Goal: Transaction & Acquisition: Purchase product/service

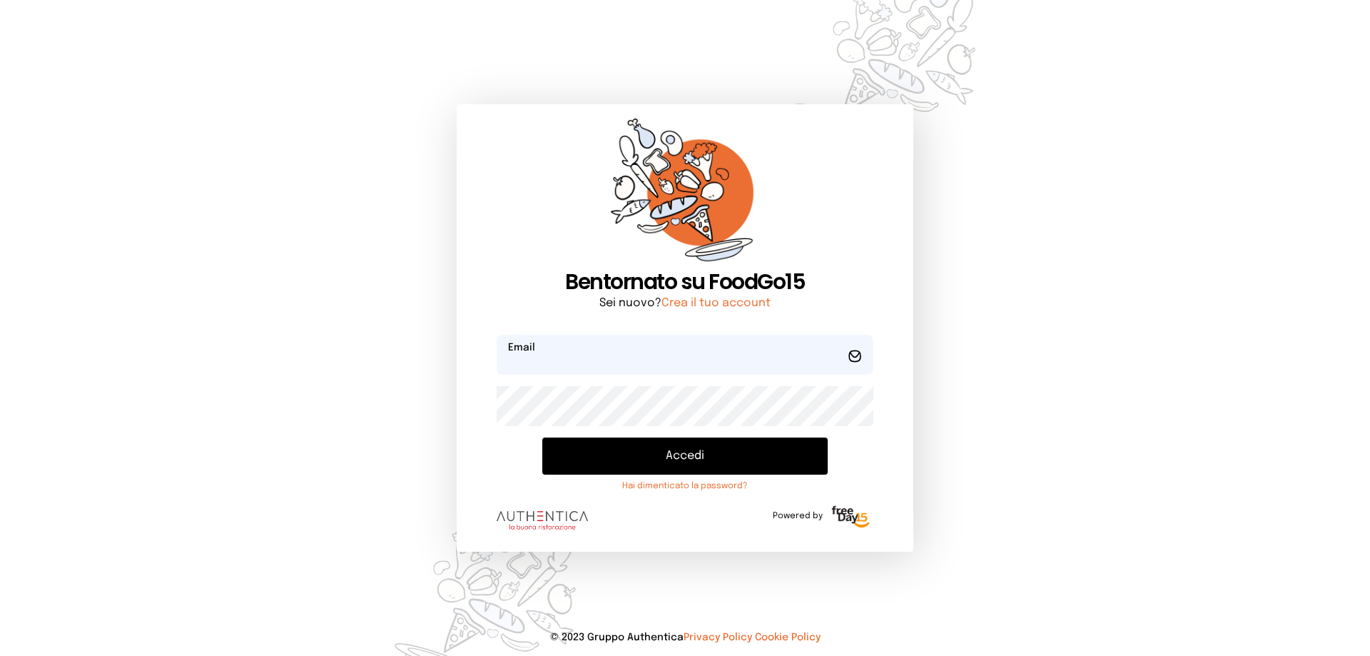
type input "**********"
click at [665, 459] on button "Accedi" at bounding box center [684, 455] width 285 height 37
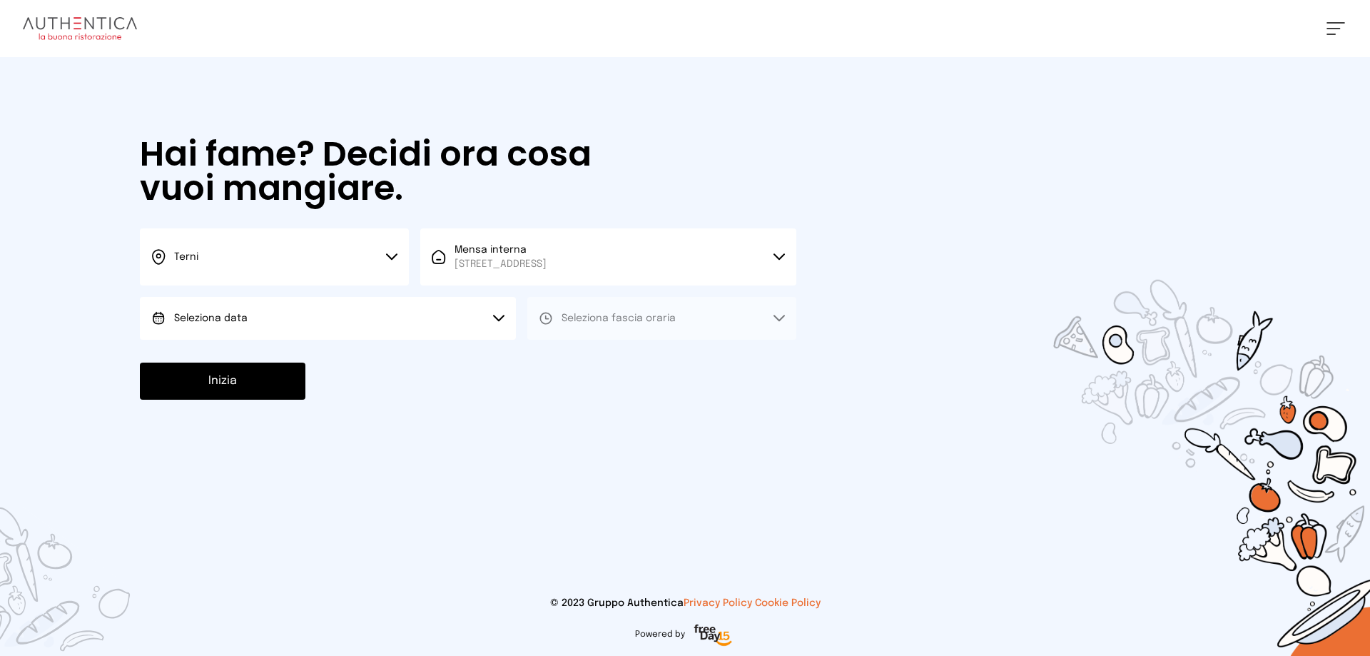
click at [502, 320] on icon at bounding box center [498, 318] width 11 height 7
click at [414, 352] on li "[DATE], [DATE]" at bounding box center [328, 358] width 376 height 37
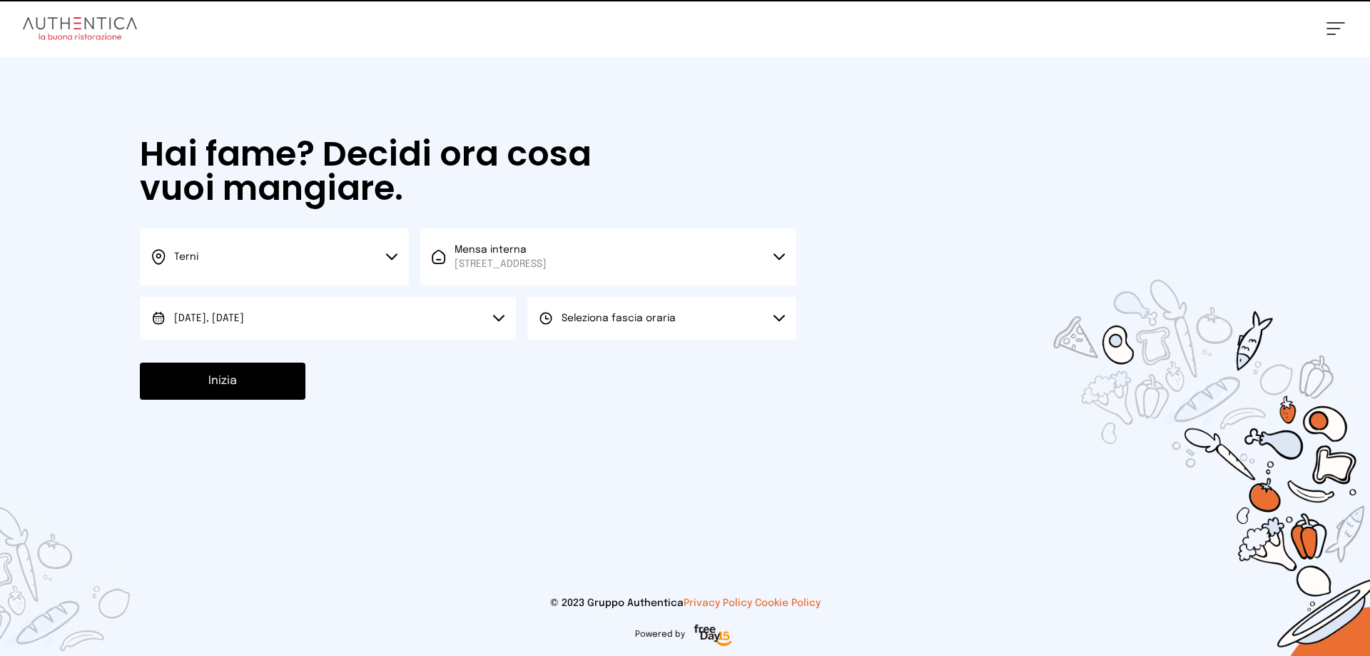
click at [568, 327] on button "Seleziona fascia oraria" at bounding box center [661, 318] width 269 height 43
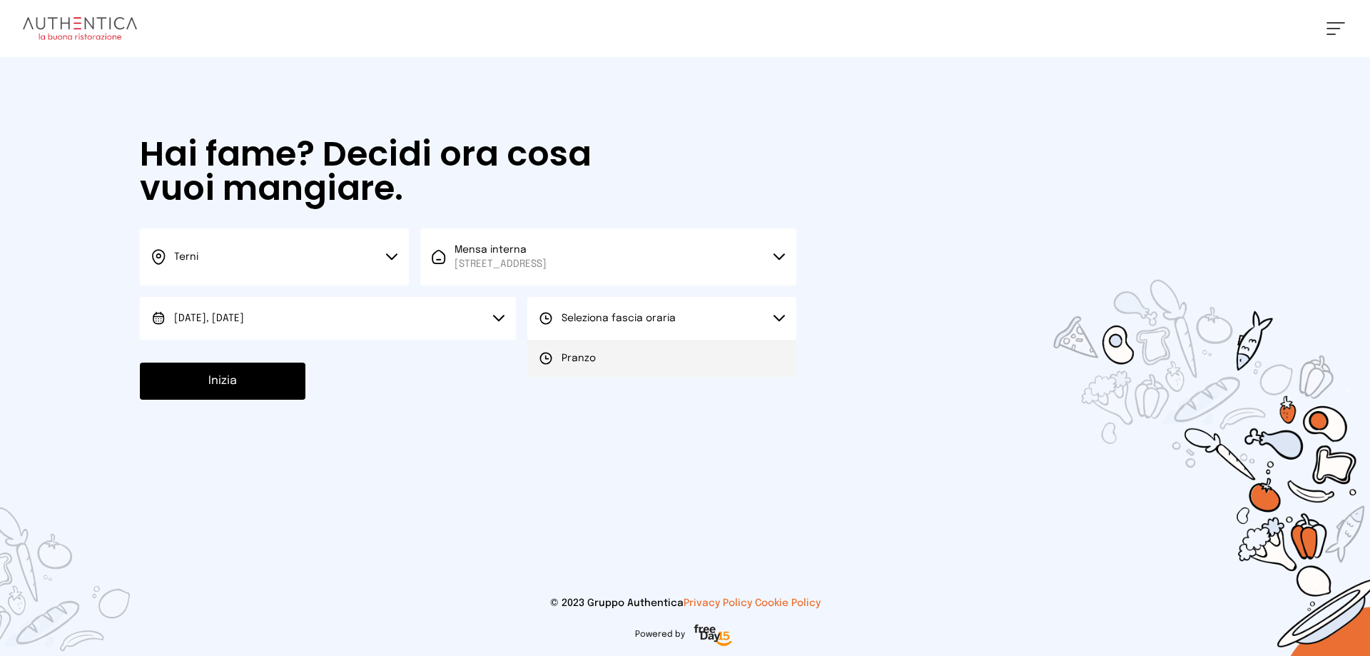
click at [579, 357] on span "Pranzo" at bounding box center [578, 358] width 34 height 14
click at [244, 370] on button "Inizia" at bounding box center [222, 380] width 165 height 37
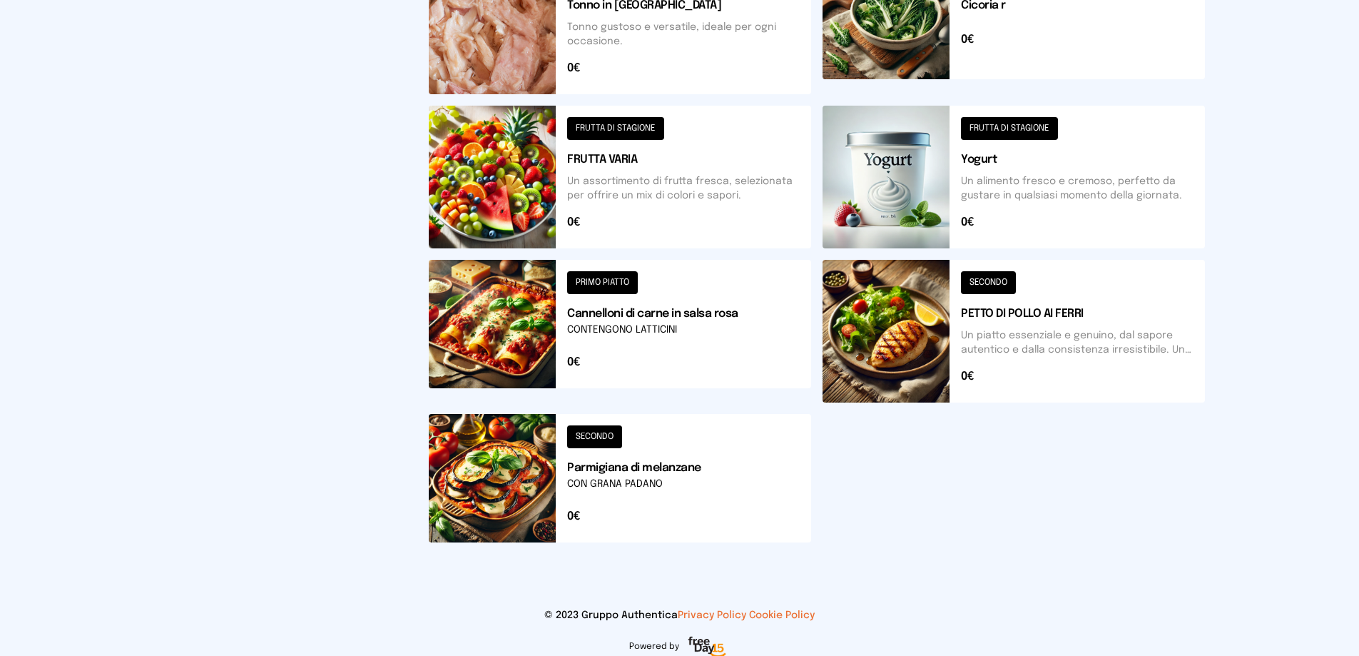
scroll to position [511, 0]
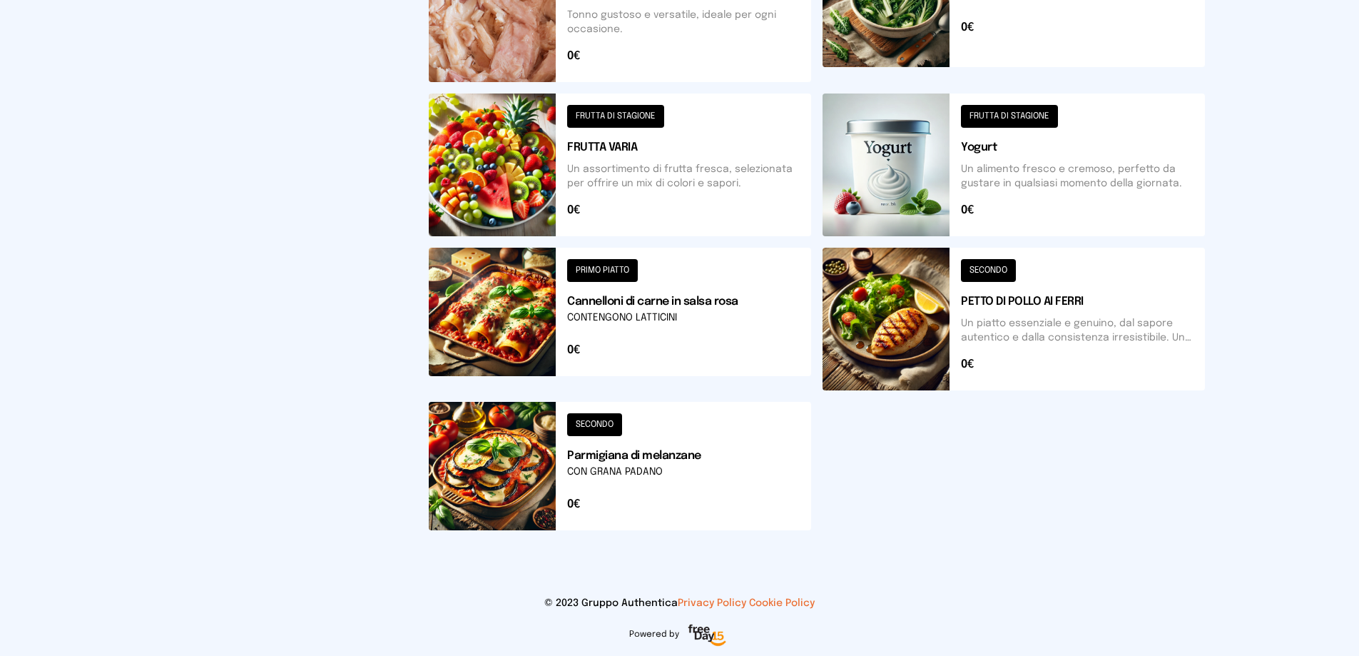
click at [1022, 354] on button at bounding box center [1013, 319] width 382 height 143
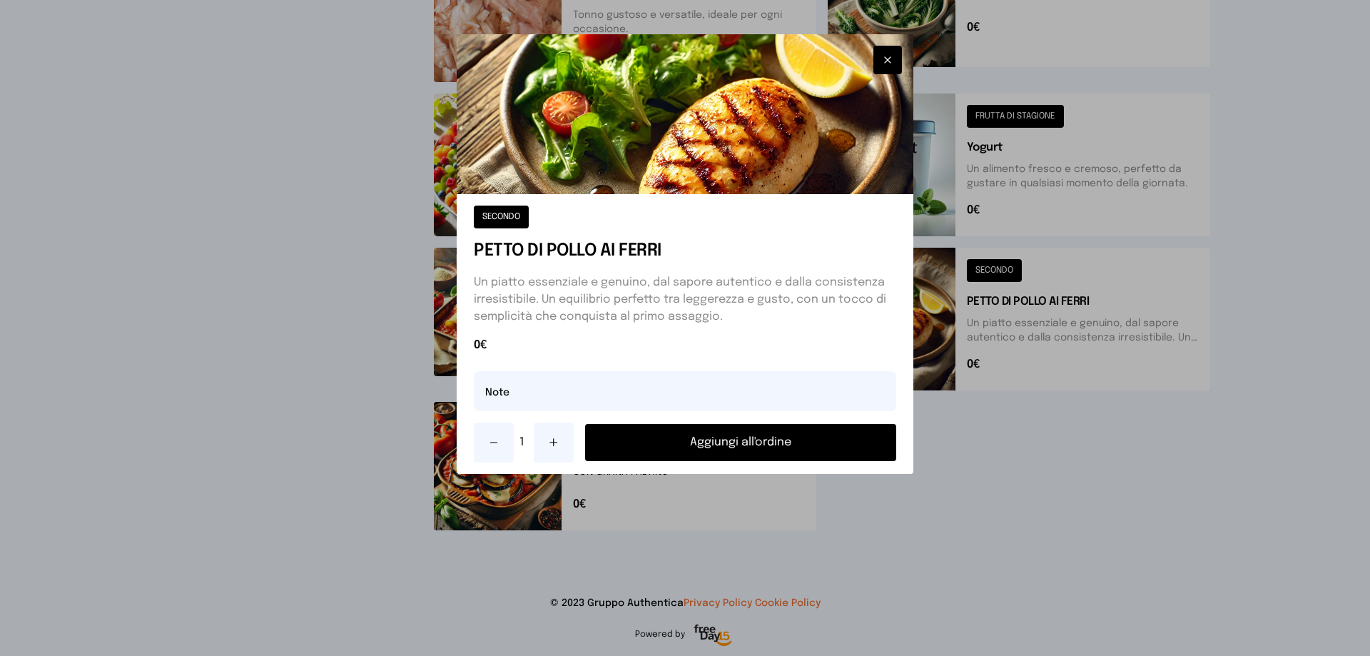
click at [800, 450] on button "Aggiungi all'ordine" at bounding box center [740, 442] width 311 height 37
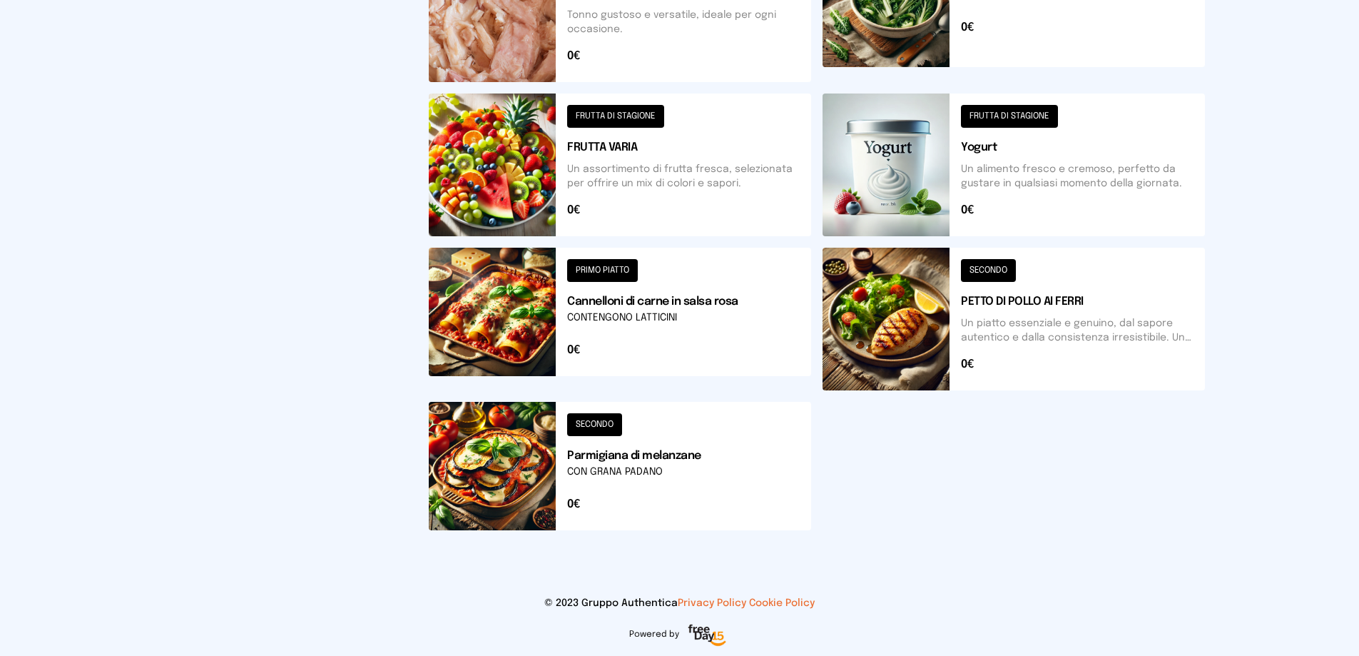
click at [987, 298] on button at bounding box center [1013, 319] width 382 height 143
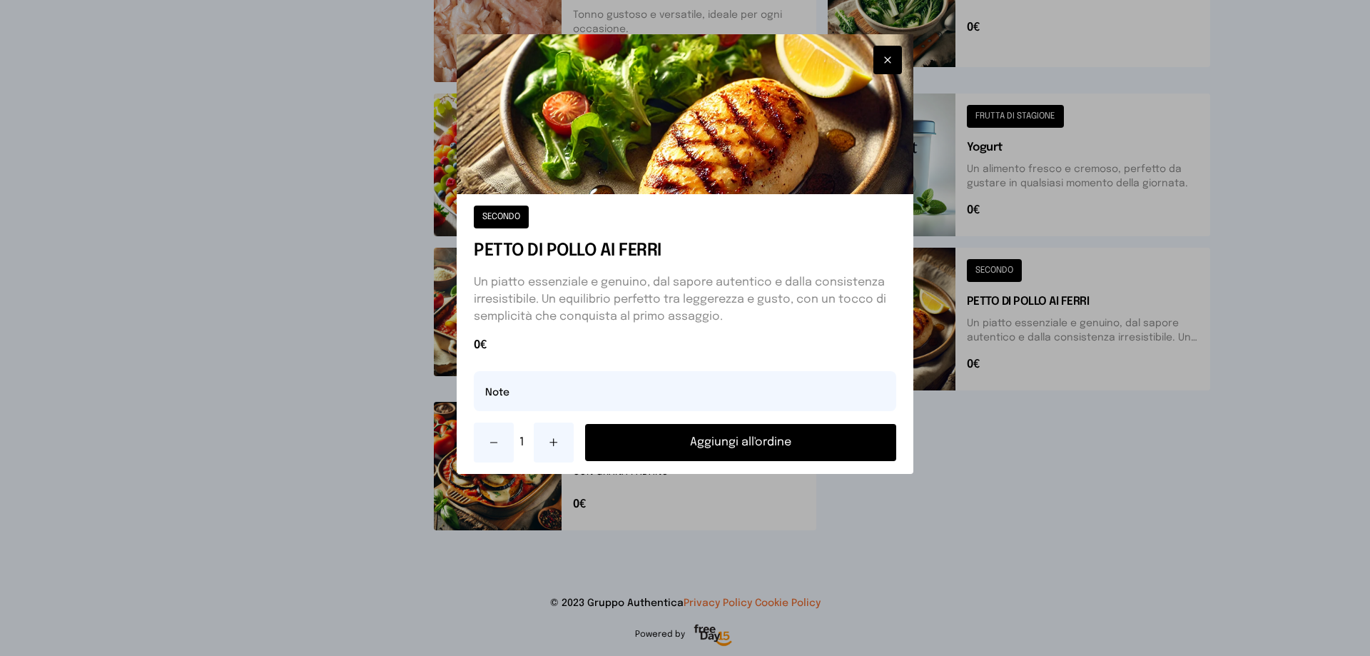
click at [891, 52] on button "button" at bounding box center [887, 60] width 29 height 29
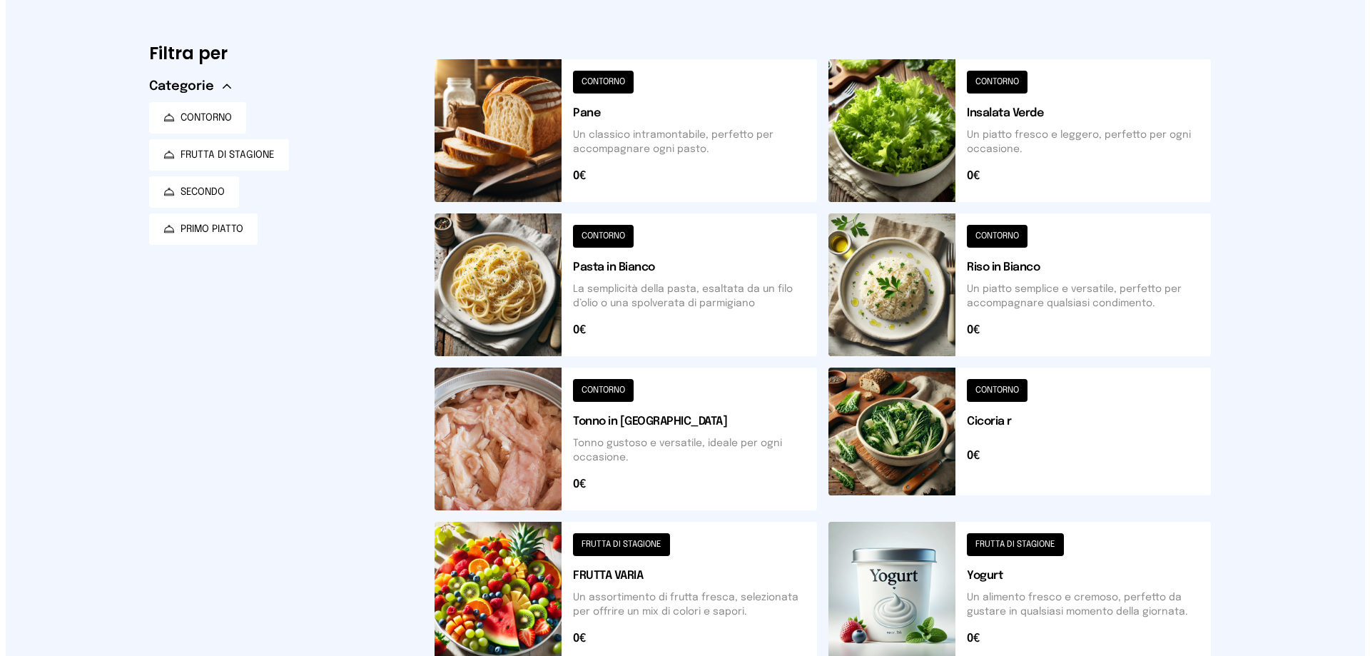
scroll to position [0, 0]
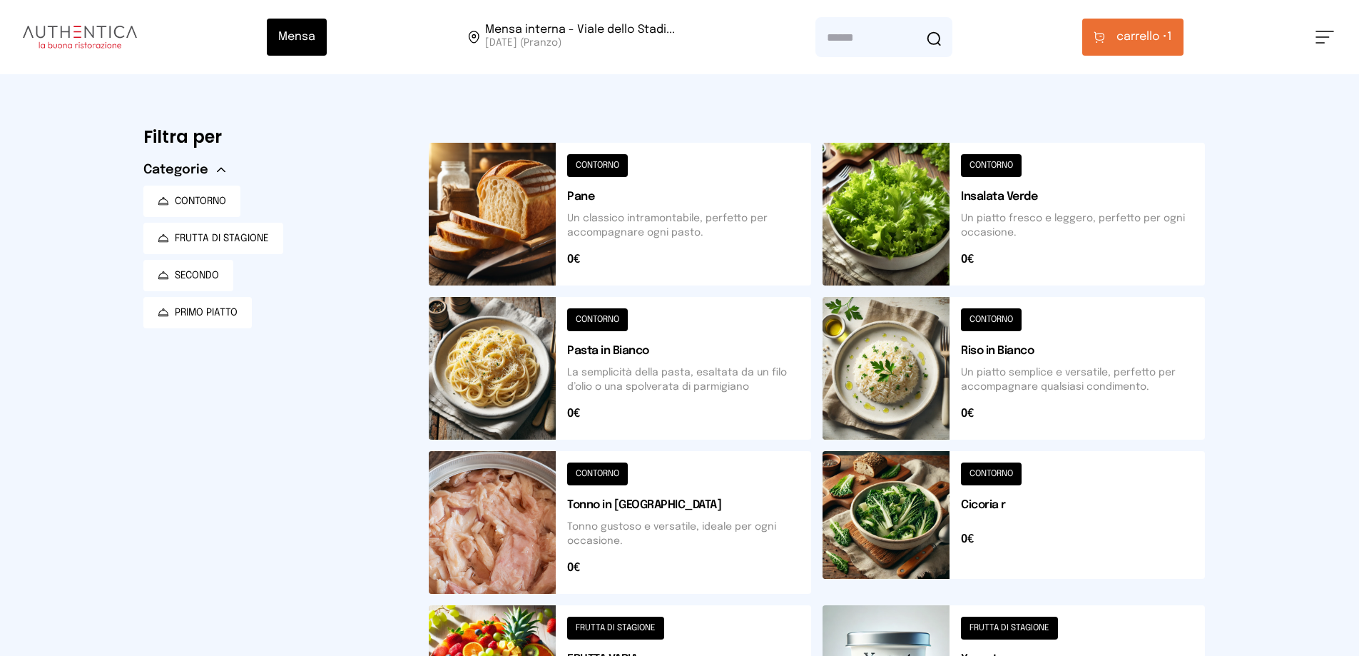
click at [1140, 39] on span "carrello •" at bounding box center [1141, 37] width 51 height 17
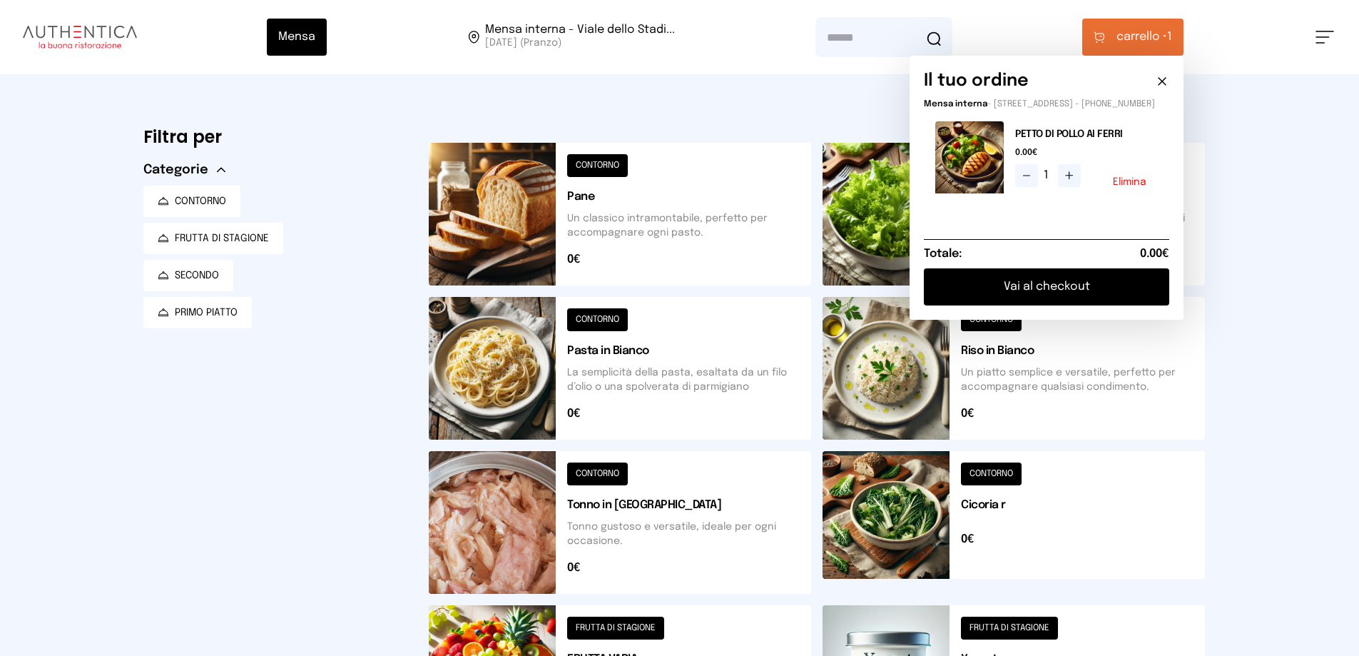
click at [1236, 109] on div "Mensa Mensa interna - Viale dello Stadi... [DATE] ([GEOGRAPHIC_DATA]) [GEOGRAPH…" at bounding box center [679, 583] width 1359 height 1167
click at [1146, 297] on button "Vai al checkout" at bounding box center [1046, 286] width 245 height 37
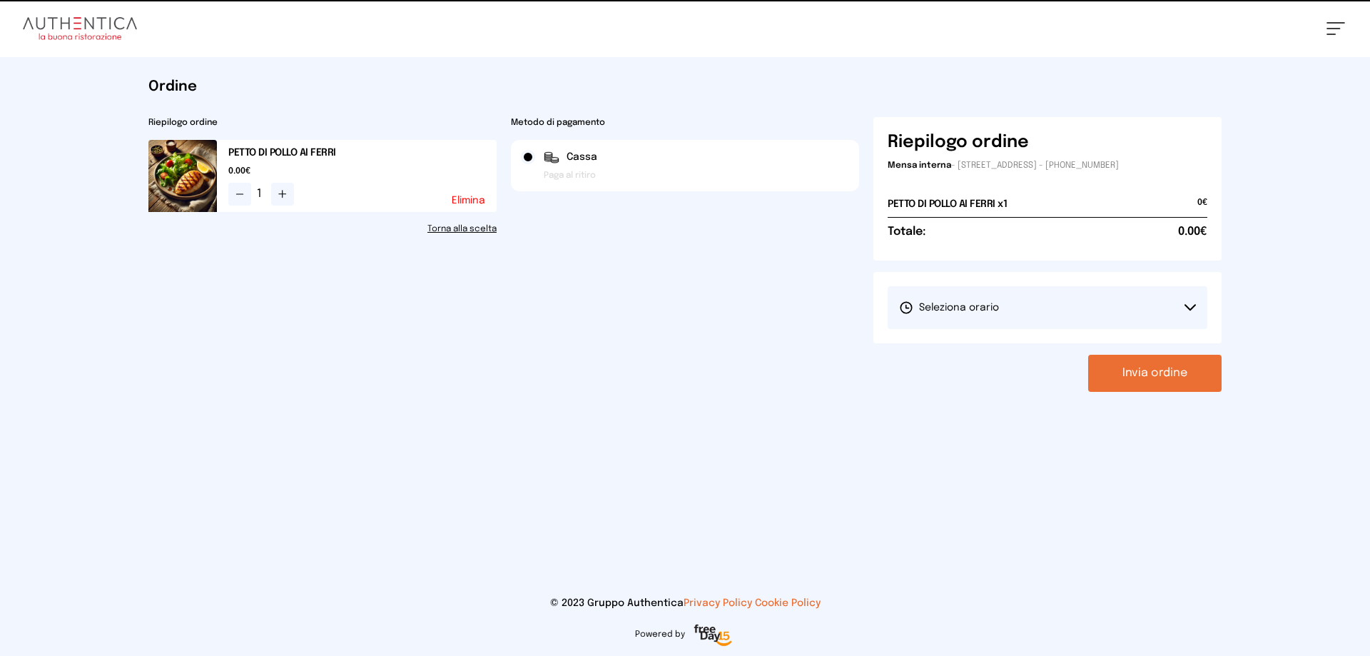
click at [1110, 298] on button "Seleziona orario" at bounding box center [1047, 307] width 320 height 43
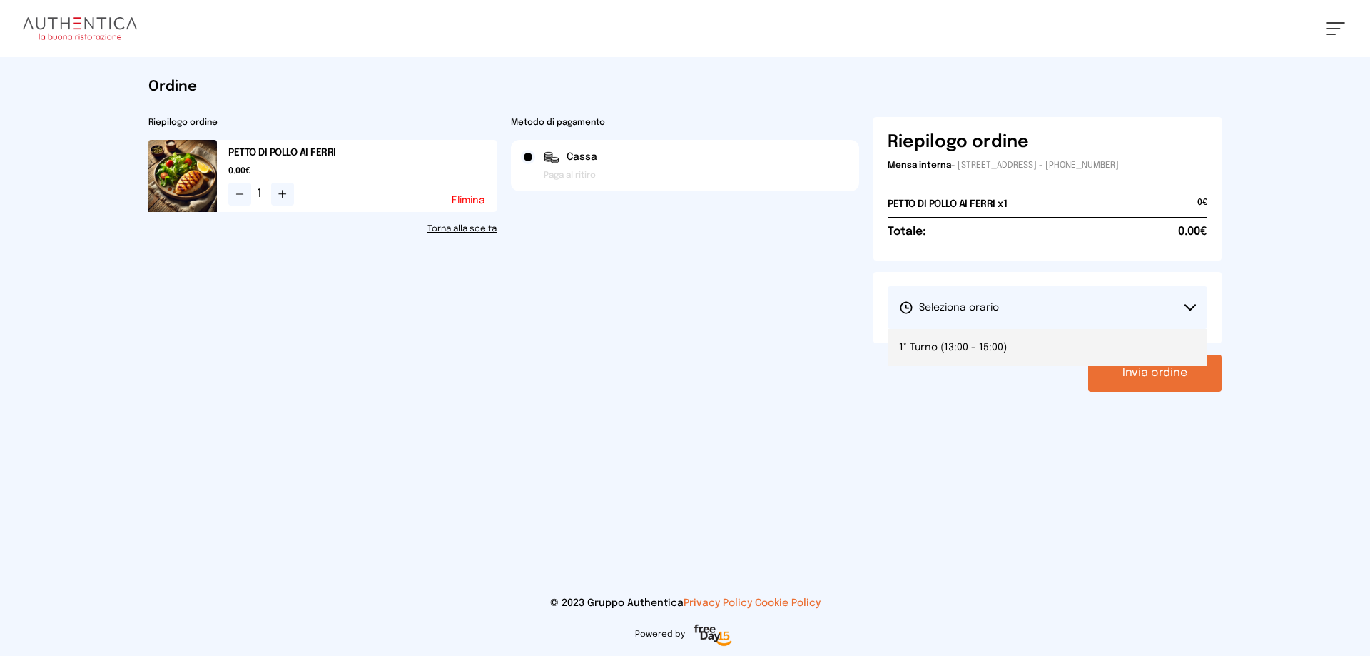
click at [1038, 345] on li "1° Turno (13:00 - 15:00)" at bounding box center [1047, 347] width 320 height 37
click at [1129, 375] on button "Invia ordine" at bounding box center [1154, 373] width 133 height 37
